Goal: Task Accomplishment & Management: Manage account settings

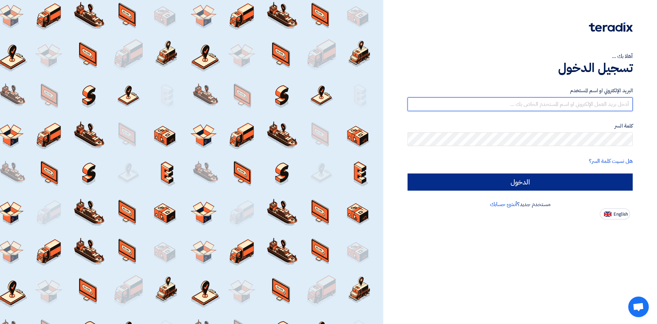
type input "[EMAIL_ADDRESS][DOMAIN_NAME]"
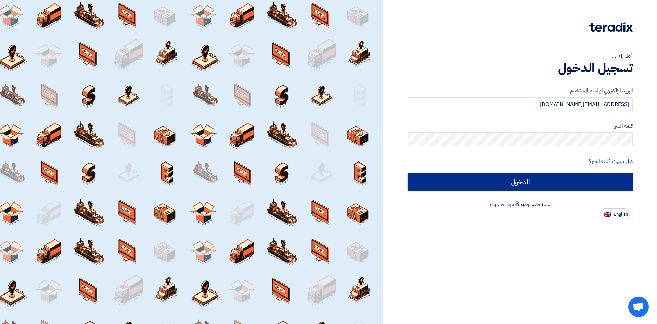
click at [504, 187] on input "الدخول" at bounding box center [520, 181] width 225 height 17
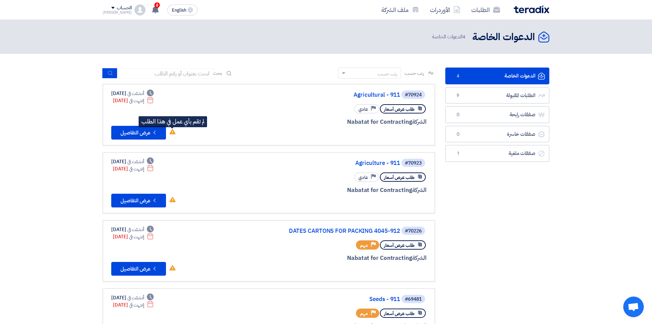
click at [171, 130] on icon "لم تقم بأي عمل في هذا الطلب" at bounding box center [172, 131] width 6 height 6
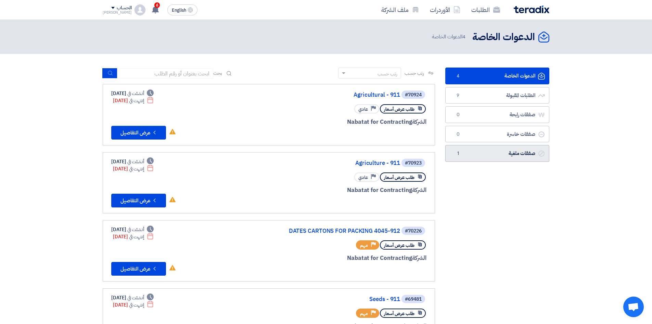
click at [477, 146] on link "صفقات ملغية صفقات ملغية 1" at bounding box center [497, 153] width 104 height 17
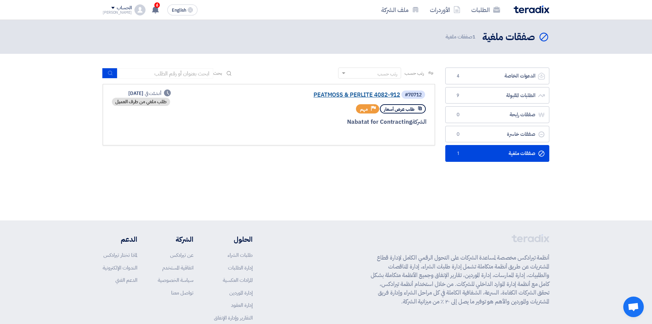
click at [358, 97] on link "PEATMOSS & PERLITE 4082-912" at bounding box center [331, 95] width 137 height 6
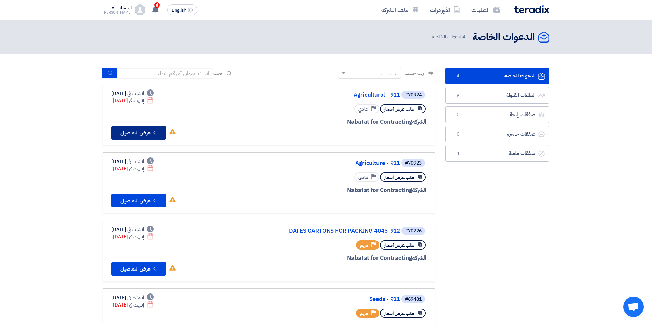
click at [130, 130] on button "Check details عرض التفاصيل" at bounding box center [138, 133] width 55 height 14
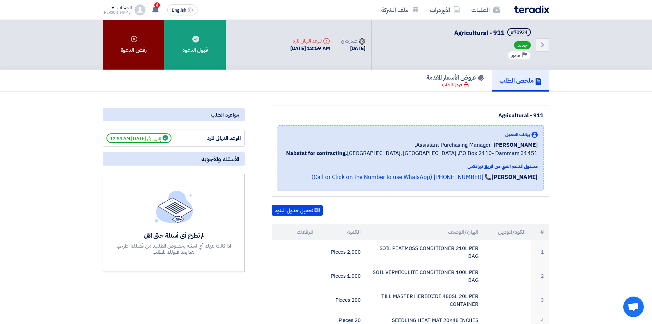
click at [134, 49] on div "رفض الدعوة" at bounding box center [134, 45] width 62 height 50
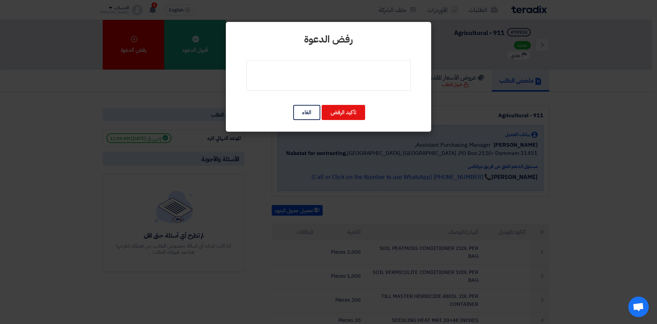
click at [282, 109] on div "تأكيد الرفض الغاء" at bounding box center [329, 112] width 184 height 16
click at [296, 111] on button "الغاء" at bounding box center [306, 112] width 27 height 15
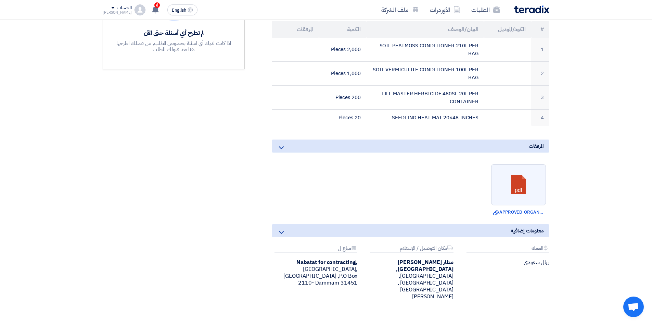
scroll to position [205, 0]
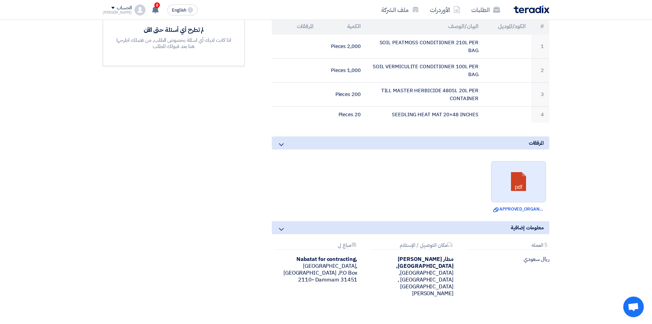
click at [504, 173] on link at bounding box center [519, 181] width 55 height 41
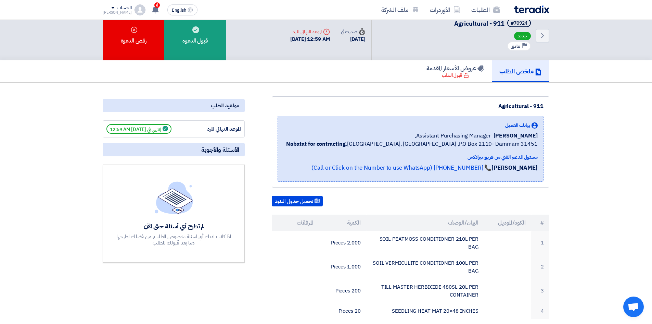
scroll to position [0, 0]
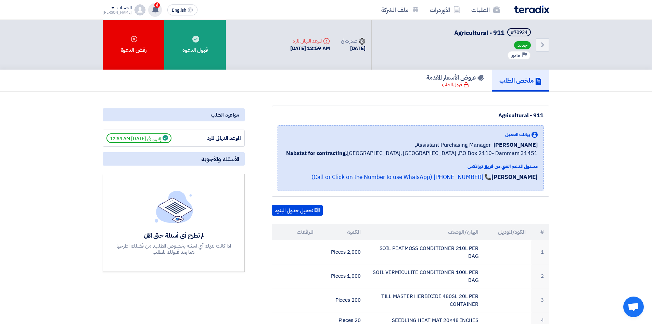
click at [154, 5] on span "6" at bounding box center [156, 4] width 5 height 5
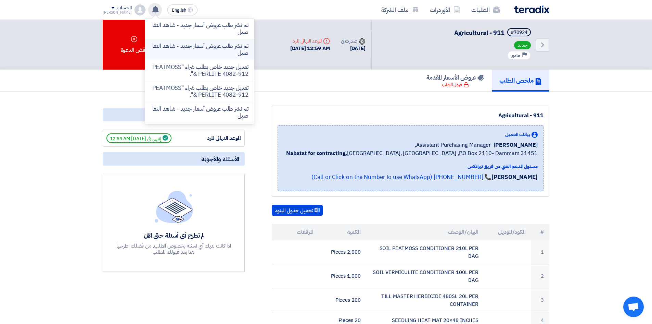
scroll to position [125, 0]
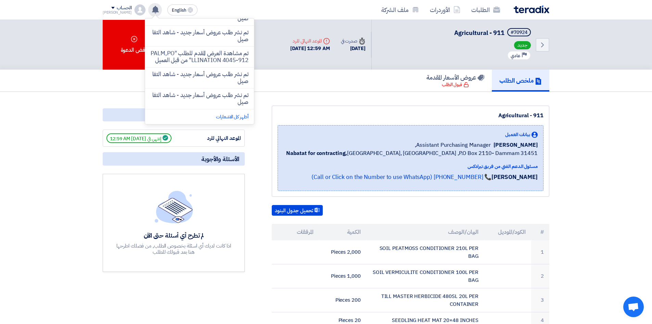
click at [152, 12] on use at bounding box center [155, 10] width 7 height 8
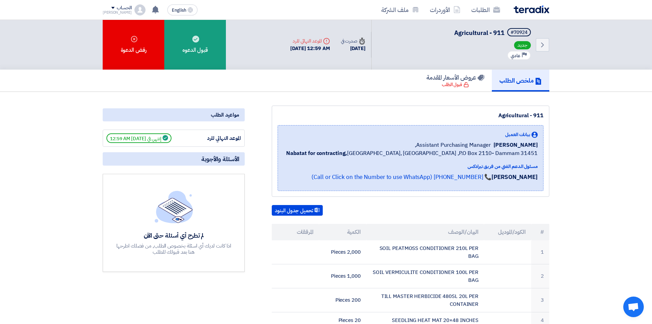
click at [117, 7] on div "الحساب" at bounding box center [124, 8] width 15 height 6
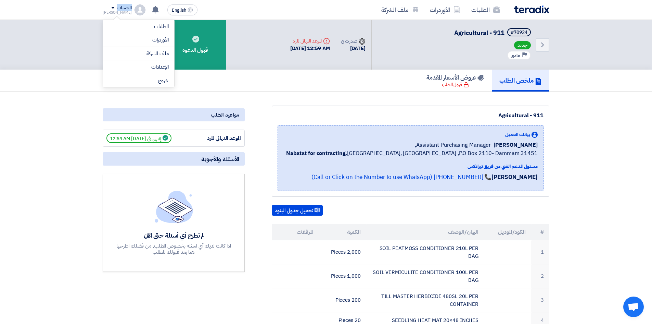
click at [117, 7] on div "الحساب" at bounding box center [124, 8] width 15 height 6
